Goal: Task Accomplishment & Management: Manage account settings

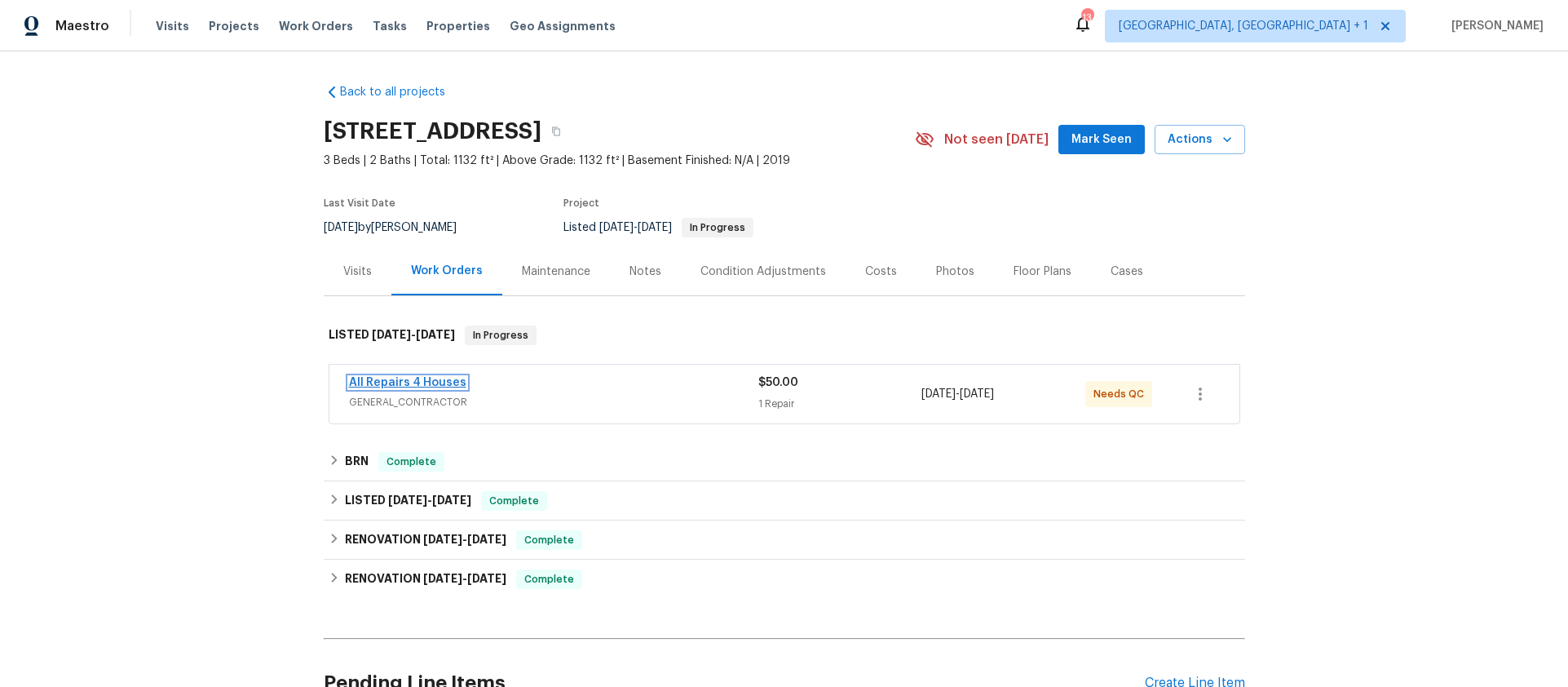
click at [386, 382] on link "All Repairs 4 Houses" at bounding box center [408, 382] width 117 height 12
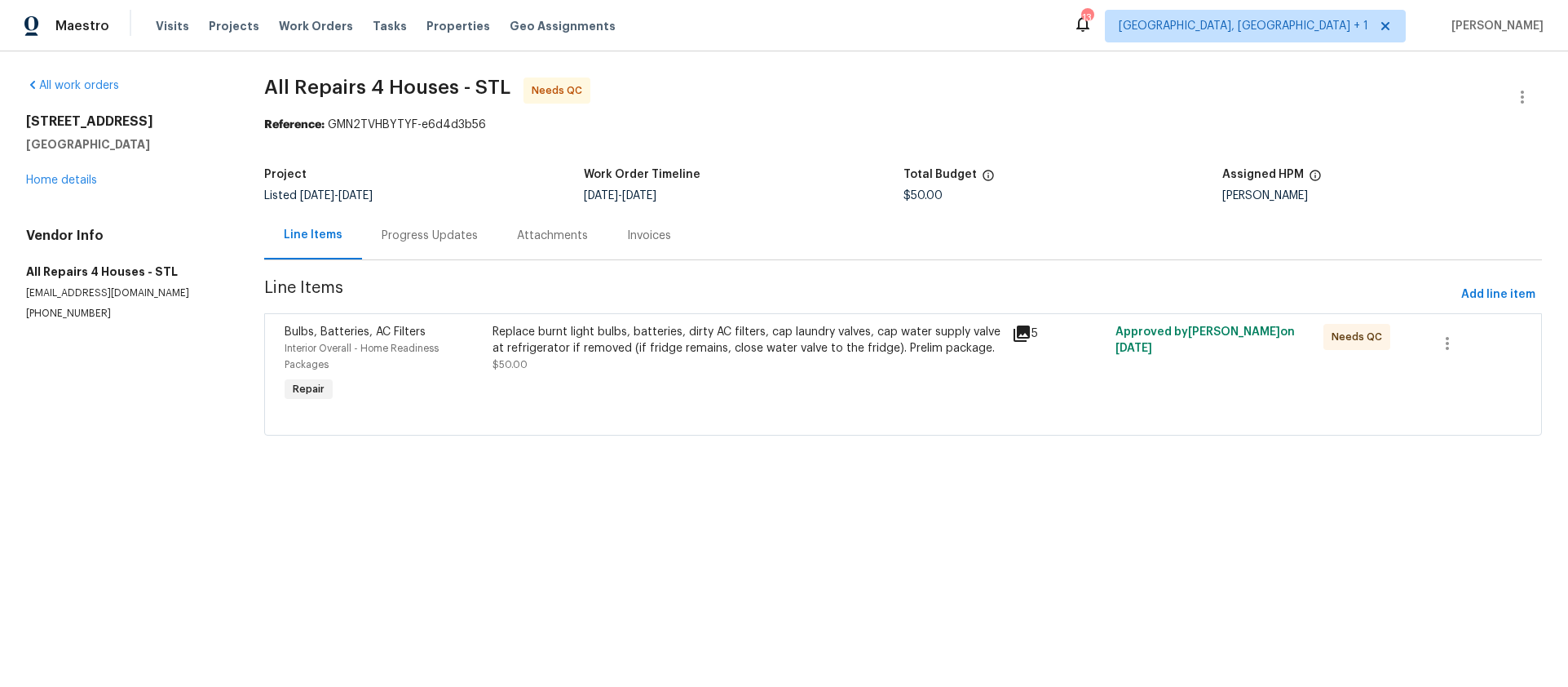
click at [396, 241] on div "Progress Updates" at bounding box center [429, 236] width 97 height 16
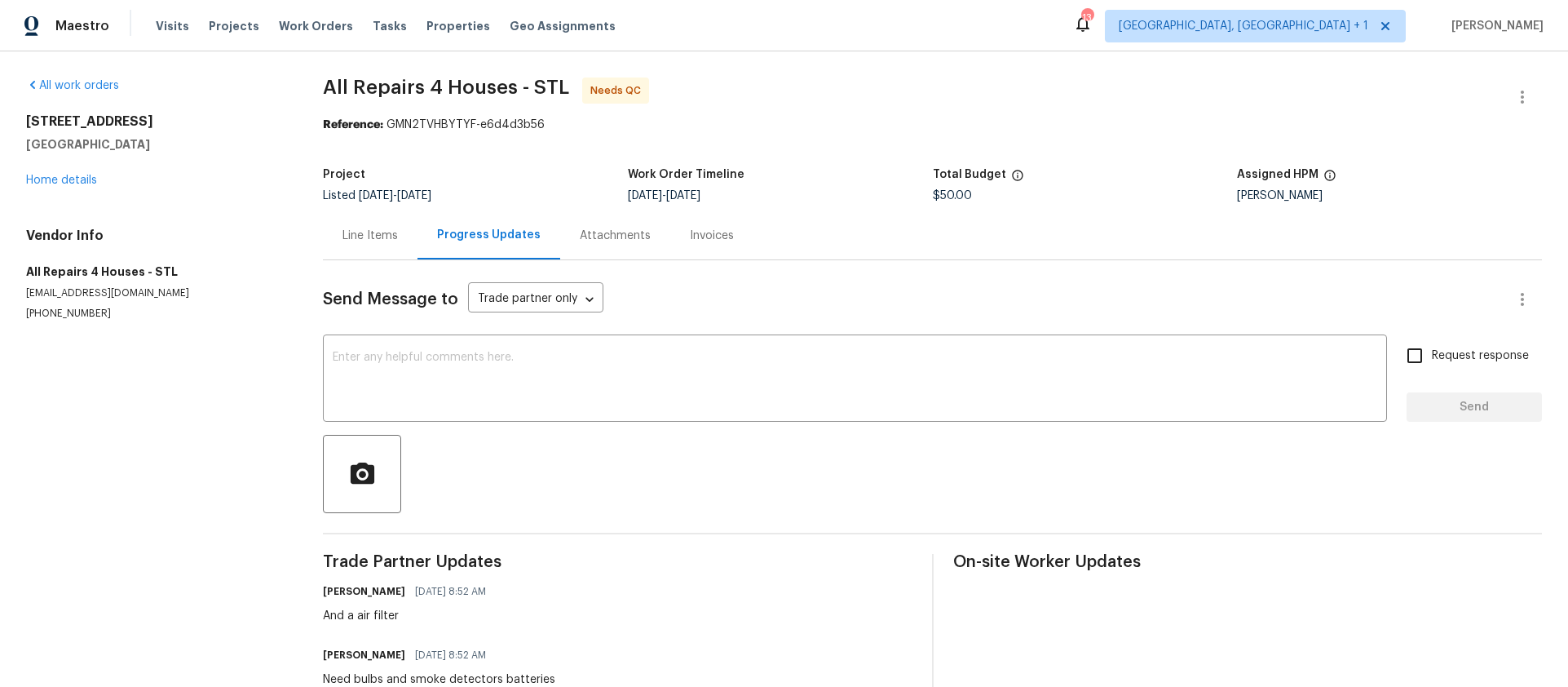
click at [577, 252] on div "Attachments" at bounding box center [615, 235] width 110 height 48
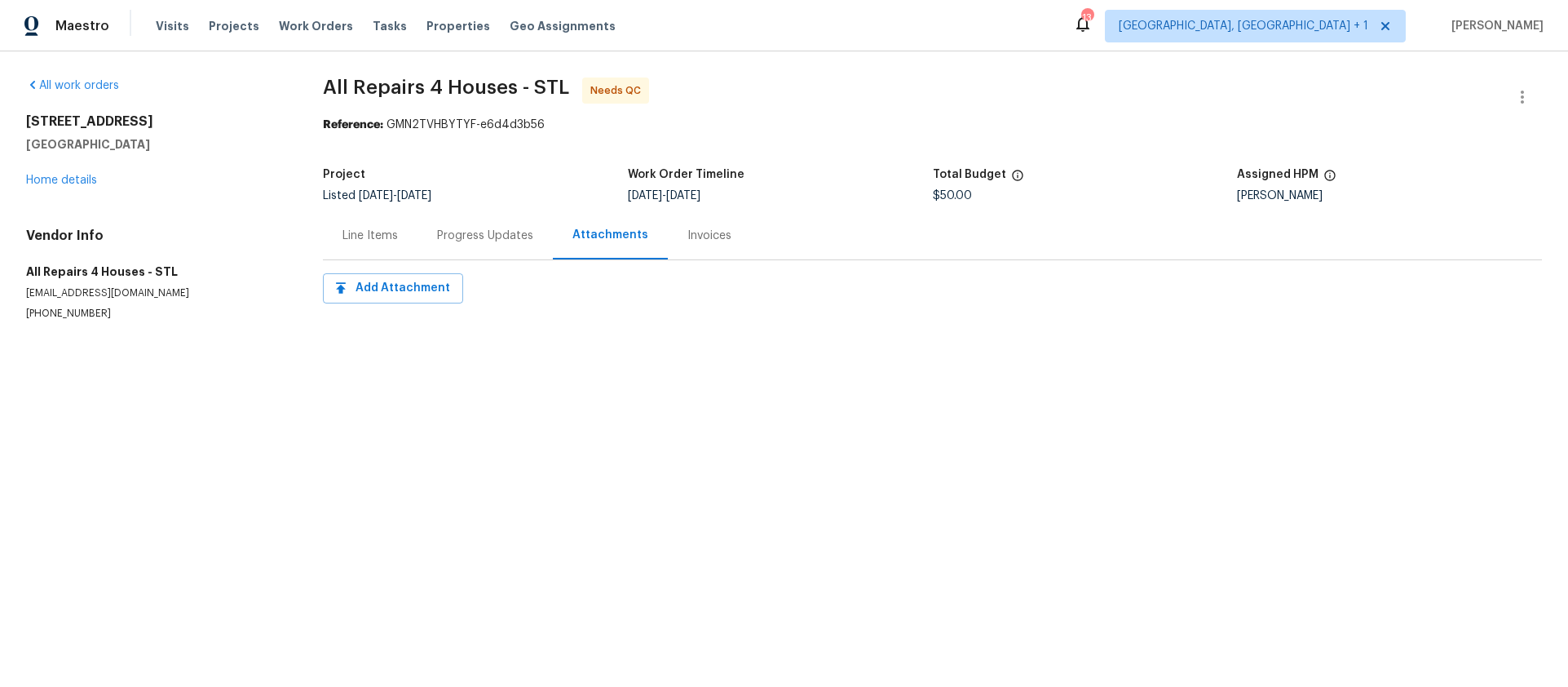
click at [346, 223] on div "Line Items" at bounding box center [370, 235] width 95 height 48
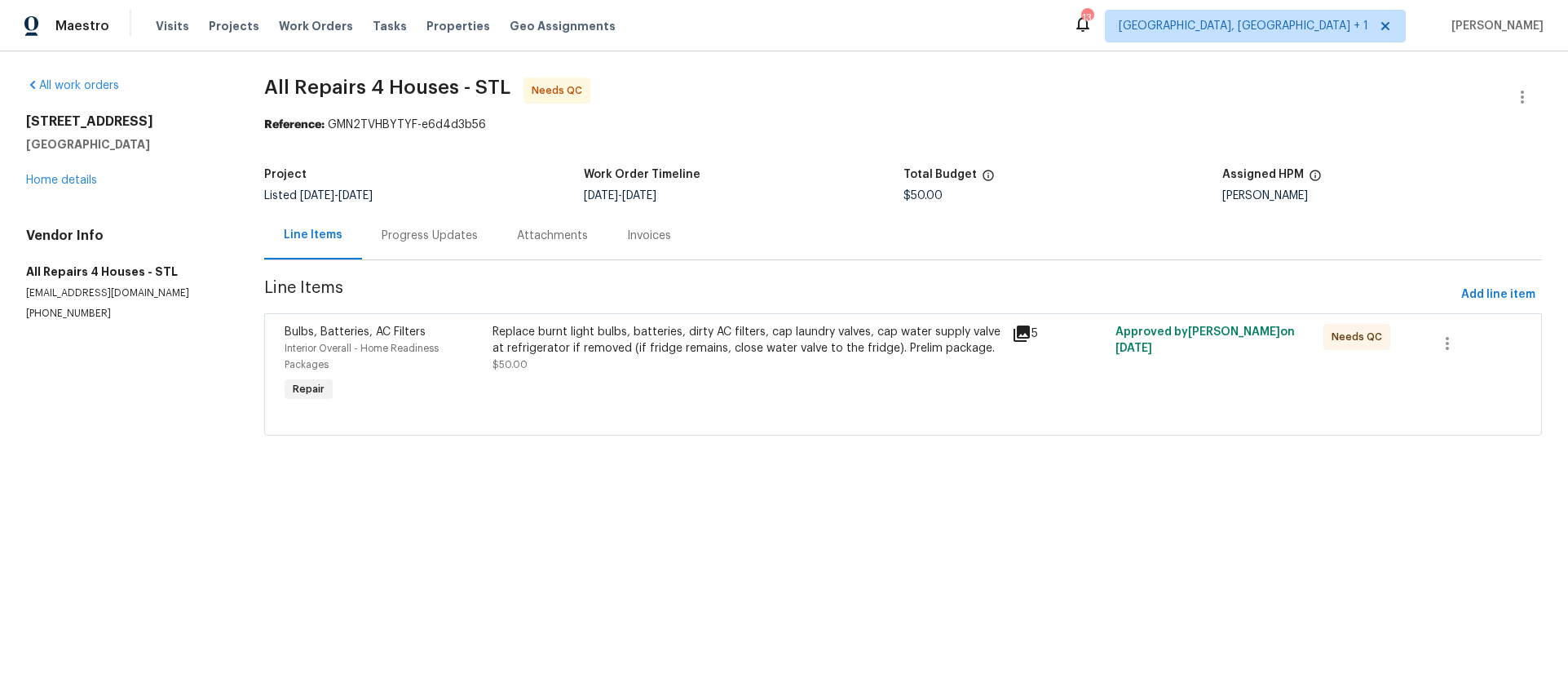
click at [80, 192] on div "All work orders [STREET_ADDRESS] Home details Vendor Info All Repairs 4 Houses …" at bounding box center [125, 199] width 198 height 243
click at [81, 181] on link "Home details" at bounding box center [61, 180] width 71 height 12
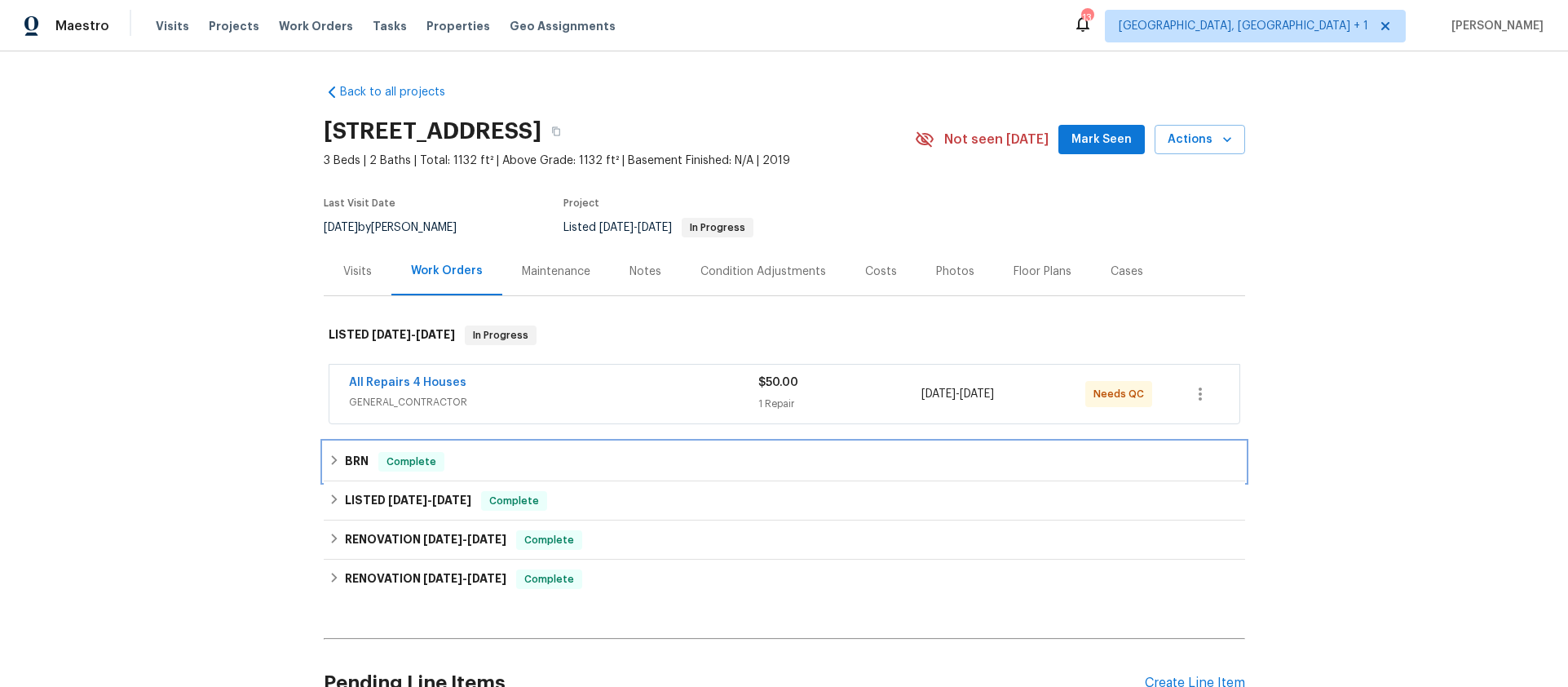
click at [384, 467] on span "Complete" at bounding box center [411, 461] width 63 height 16
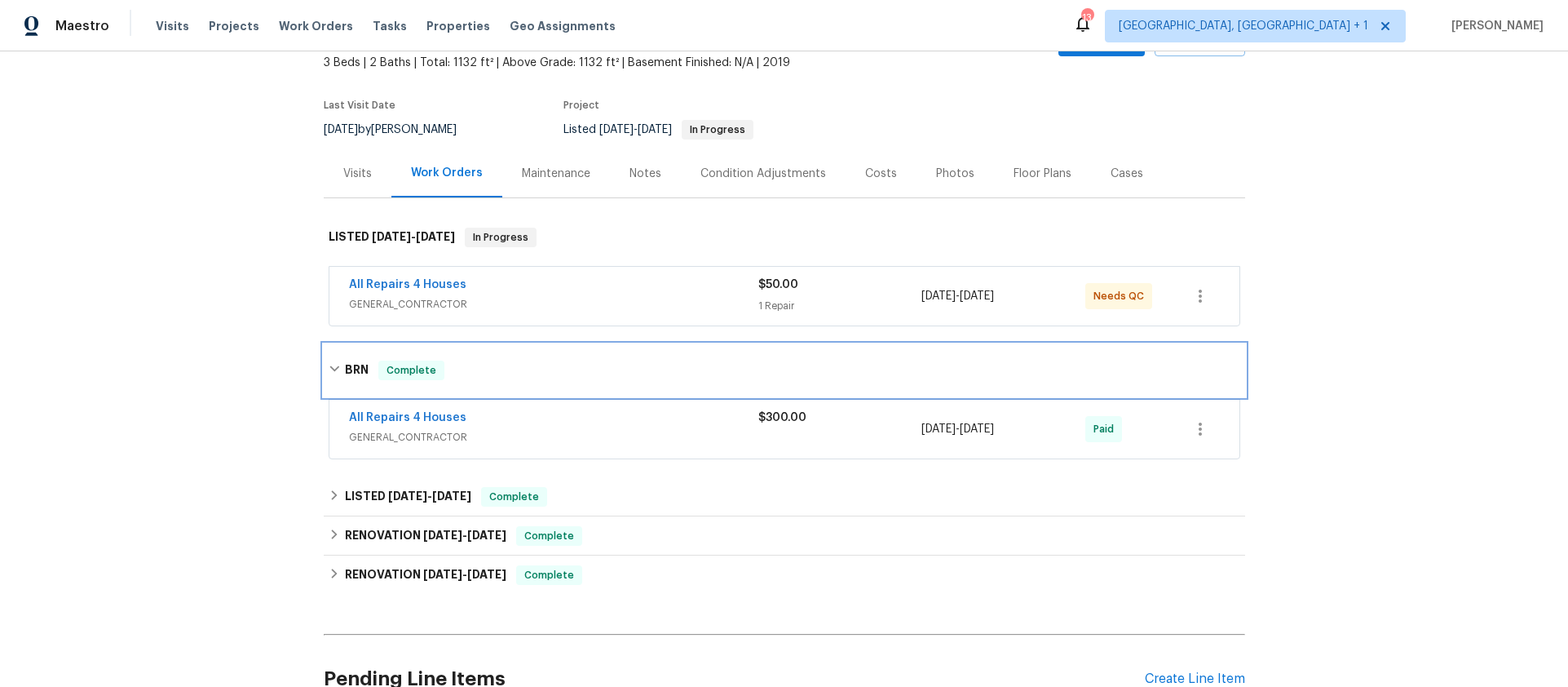
scroll to position [118, 0]
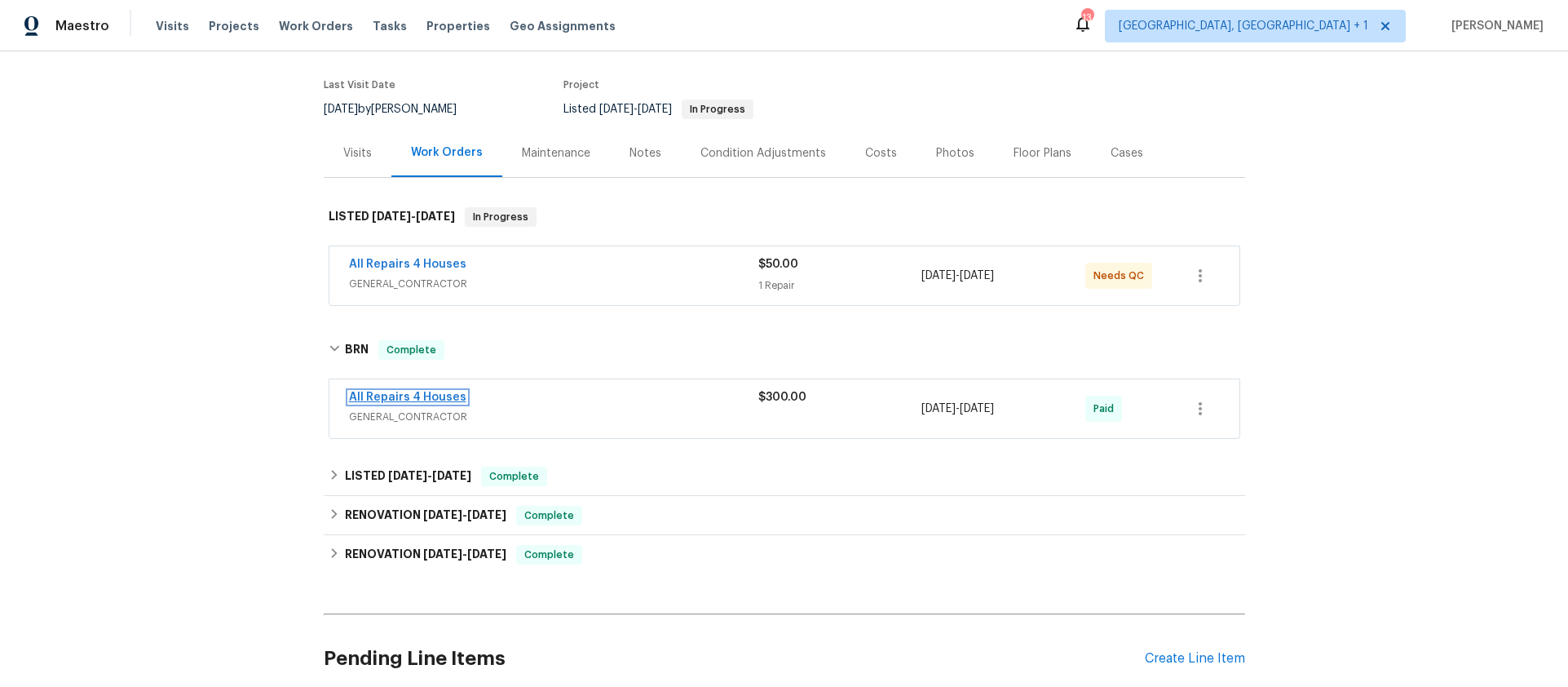
click at [386, 394] on link "All Repairs 4 Houses" at bounding box center [408, 397] width 117 height 12
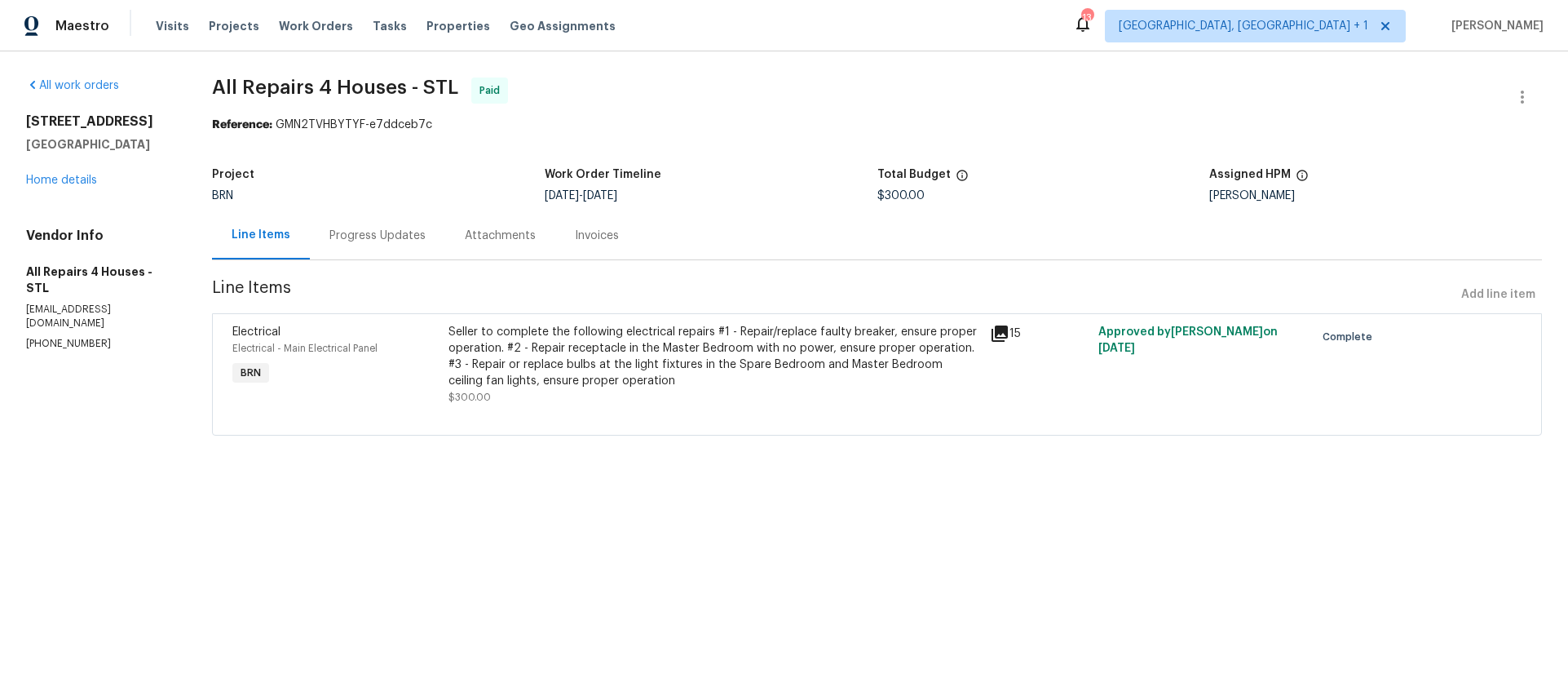
click at [595, 242] on div "Invoices" at bounding box center [596, 236] width 44 height 16
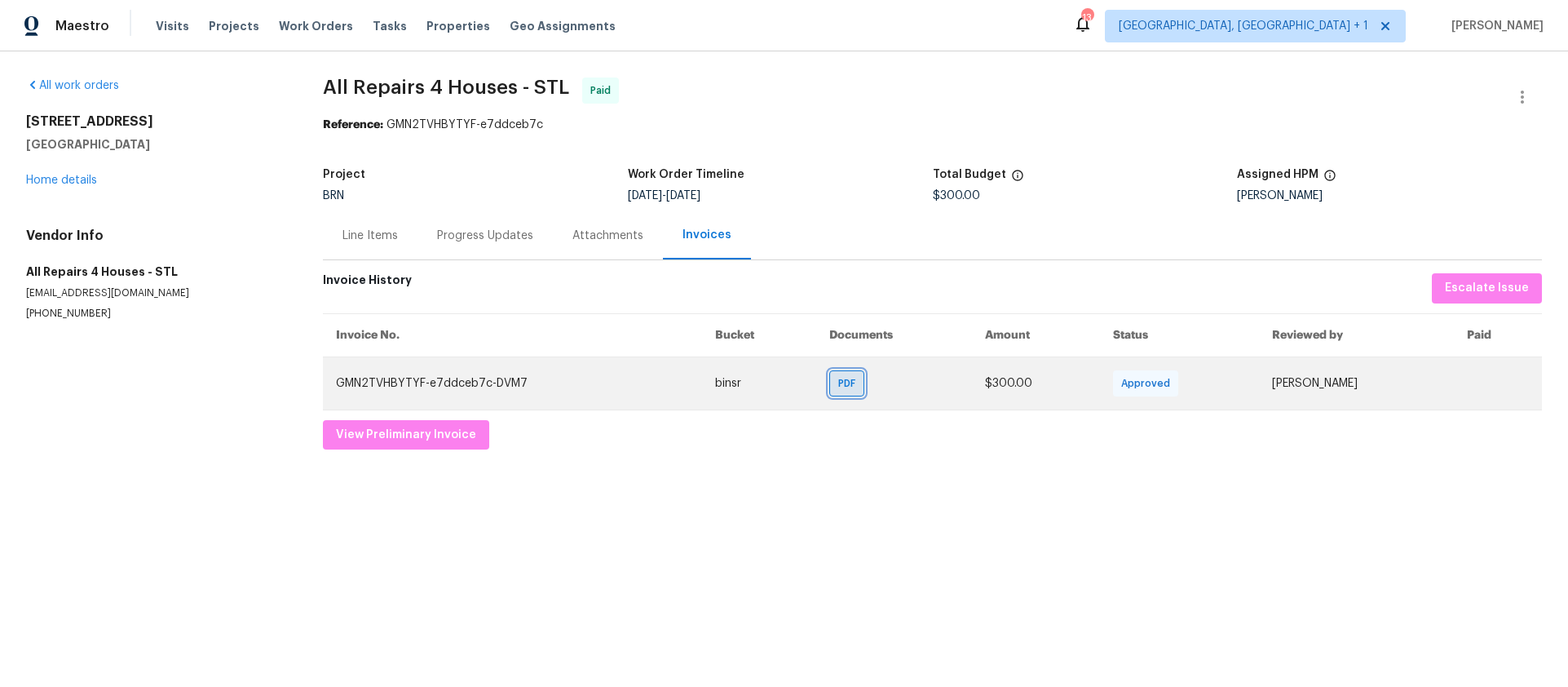
click at [838, 389] on span "PDF" at bounding box center [850, 384] width 23 height 16
